Goal: Find specific page/section: Find specific page/section

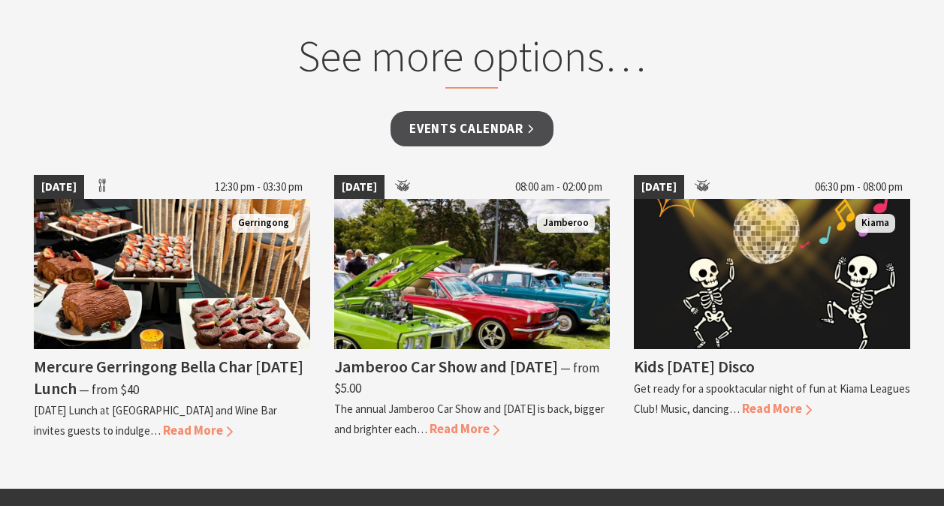
scroll to position [926, 0]
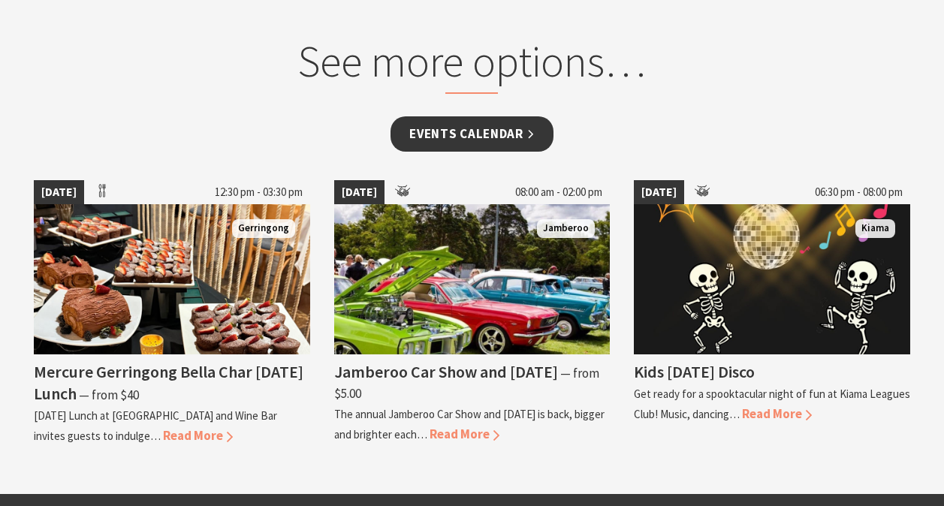
click at [469, 140] on link "Events Calendar" at bounding box center [471, 133] width 163 height 35
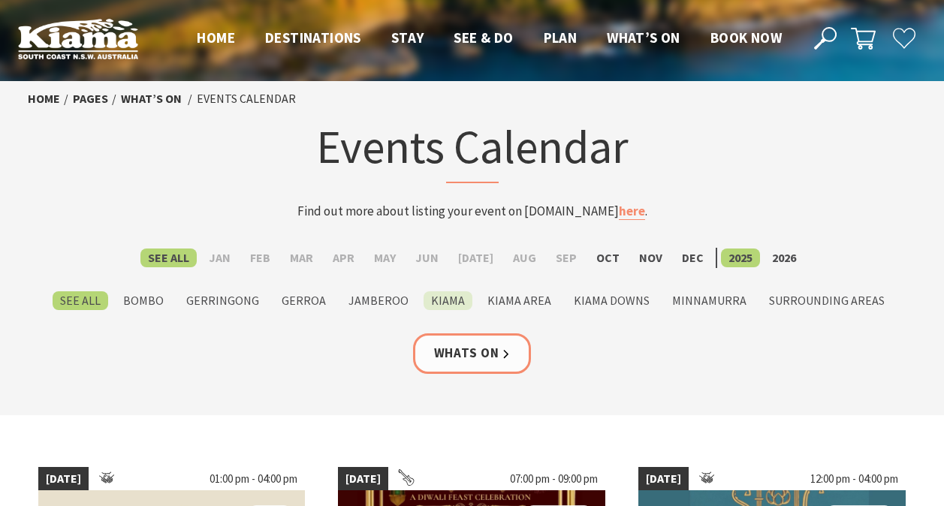
click at [442, 298] on label "Kiama" at bounding box center [448, 300] width 49 height 19
click at [0, 0] on input "Kiama" at bounding box center [0, 0] width 0 height 0
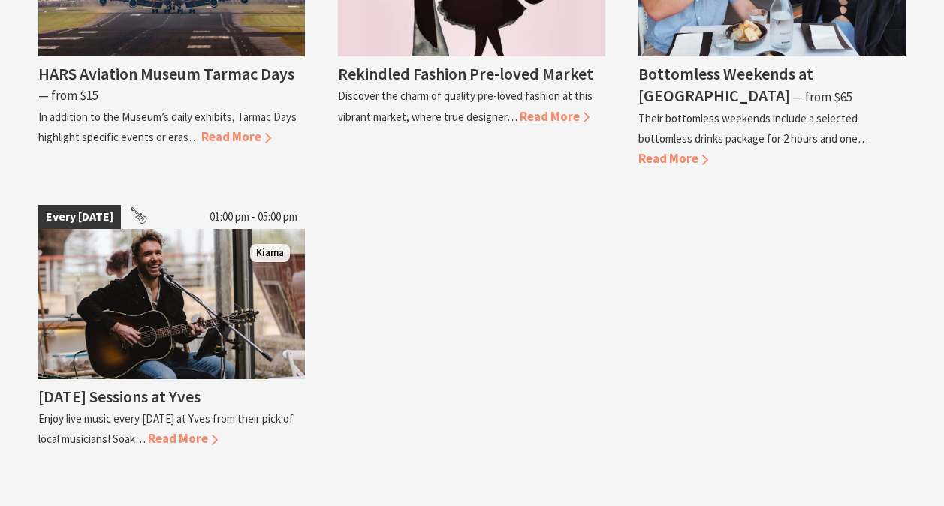
scroll to position [1878, 0]
